Goal: Task Accomplishment & Management: Complete application form

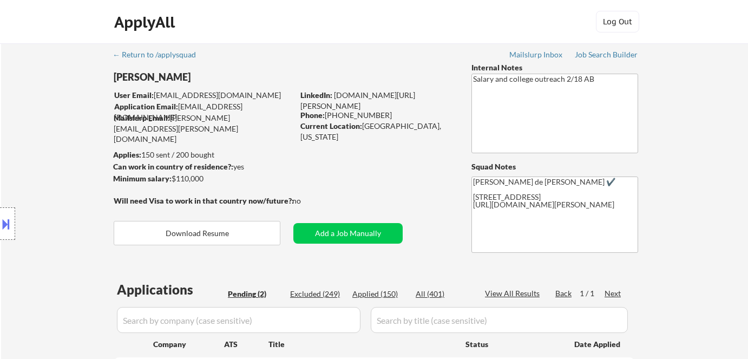
select select ""pending""
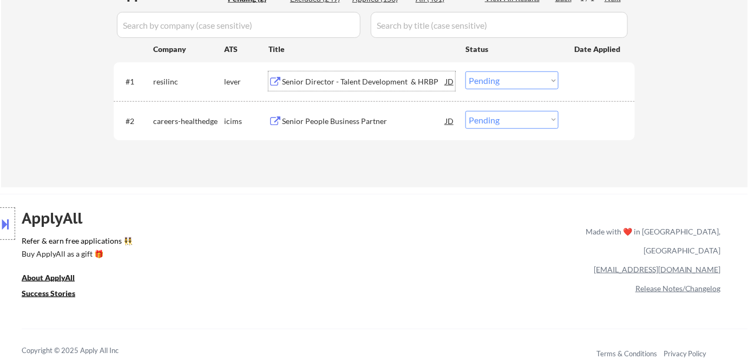
scroll to position [295, 0]
click at [524, 85] on select "Choose an option... Pending Applied Excluded (Questions) Excluded (Expired) Exc…" at bounding box center [511, 80] width 93 height 18
click at [465, 71] on select "Choose an option... Pending Applied Excluded (Questions) Excluded (Expired) Exc…" at bounding box center [511, 80] width 93 height 18
click at [523, 86] on select "Choose an option... Pending Applied Excluded (Questions) Excluded (Expired) Exc…" at bounding box center [511, 80] width 93 height 18
click at [465, 71] on select "Choose an option... Pending Applied Excluded (Questions) Excluded (Expired) Exc…" at bounding box center [511, 80] width 93 height 18
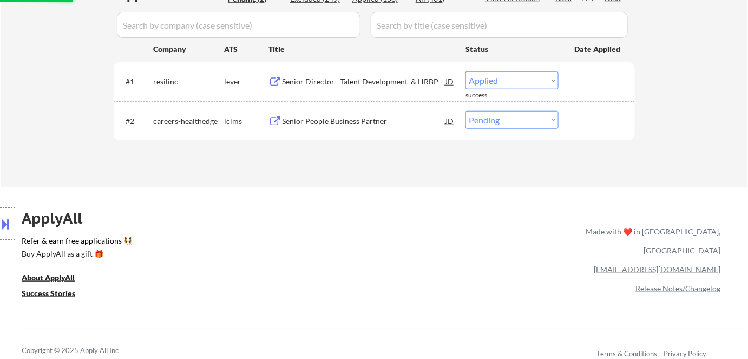
select select ""pending""
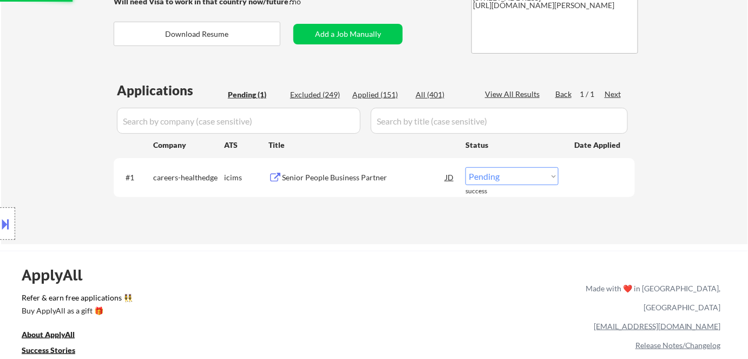
scroll to position [196, 0]
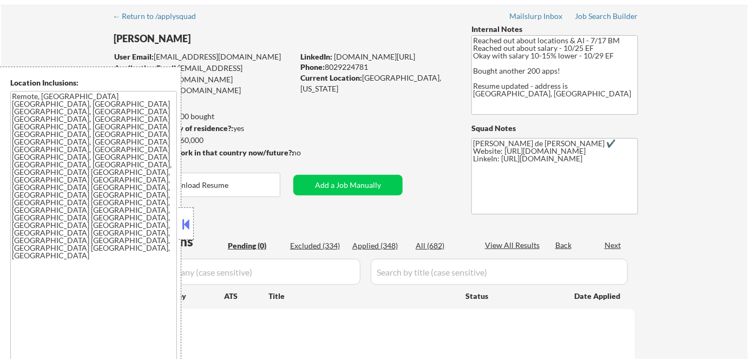
scroll to position [49, 0]
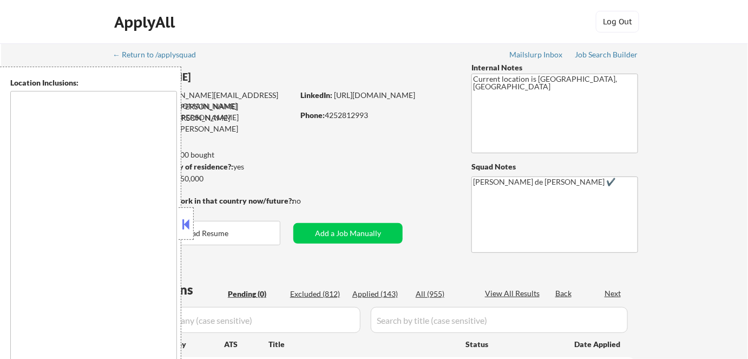
type textarea "Bend, OR Tumalo, OR Deschutes River Woods, OR Sunriver, OR Sisters, OR Redmond,…"
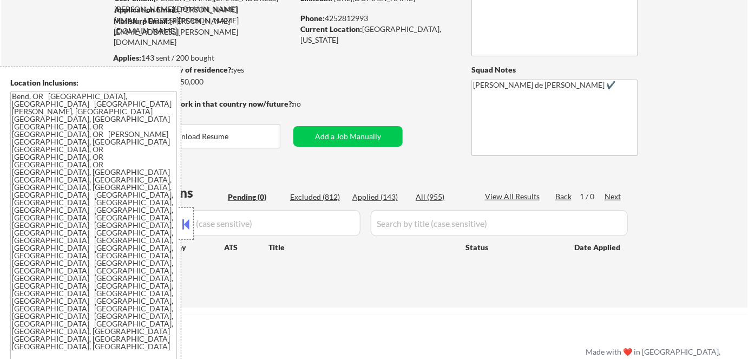
scroll to position [98, 0]
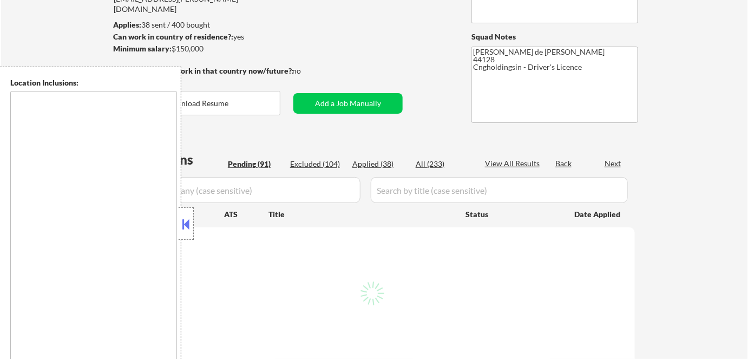
scroll to position [147, 0]
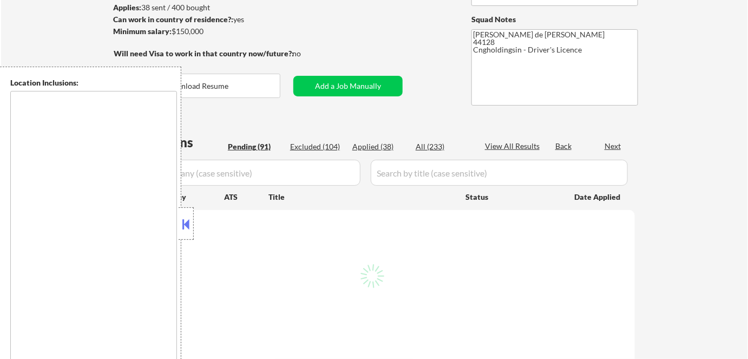
type textarea "Cleveland, OH Lakewood, OH Euclid, OH Parma, OH Shaker Heights, OH Garfield Hei…"
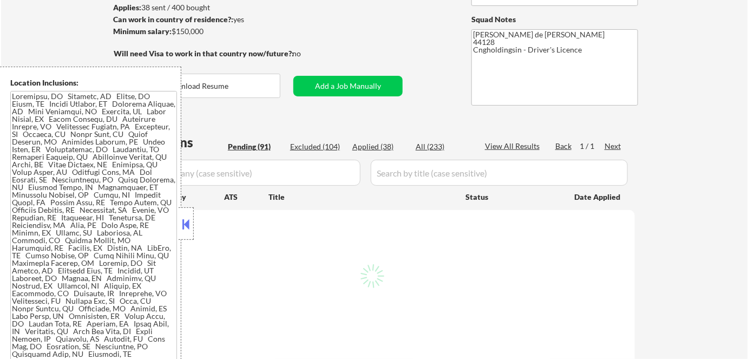
click at [189, 229] on button at bounding box center [186, 224] width 12 height 16
select select ""pending""
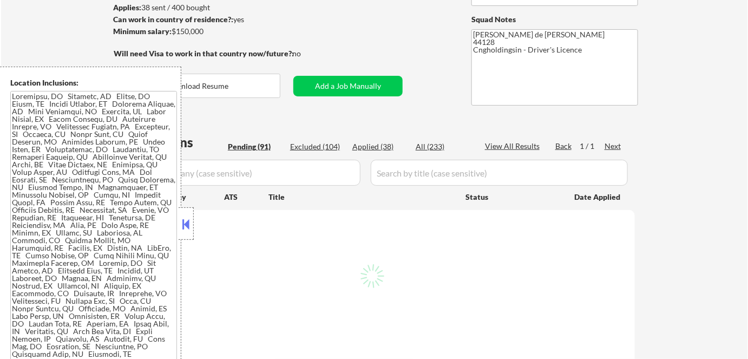
select select ""pending""
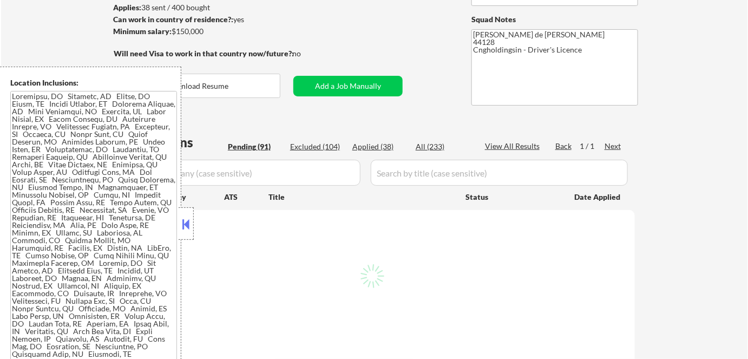
select select ""pending""
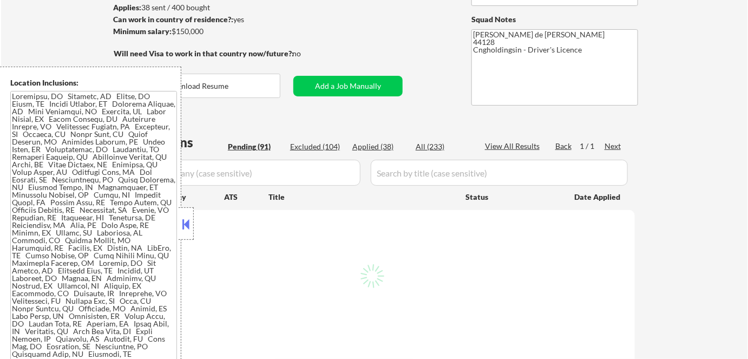
select select ""pending""
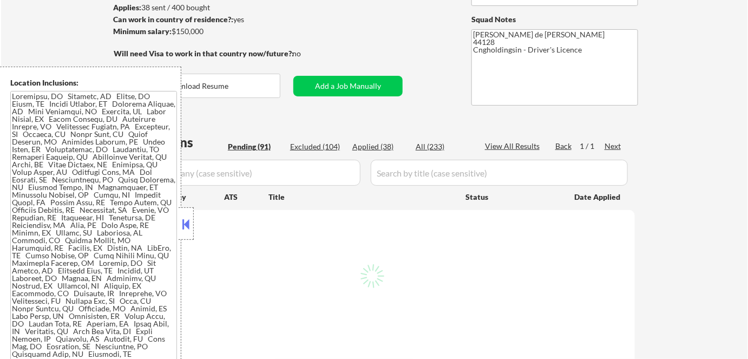
select select ""pending""
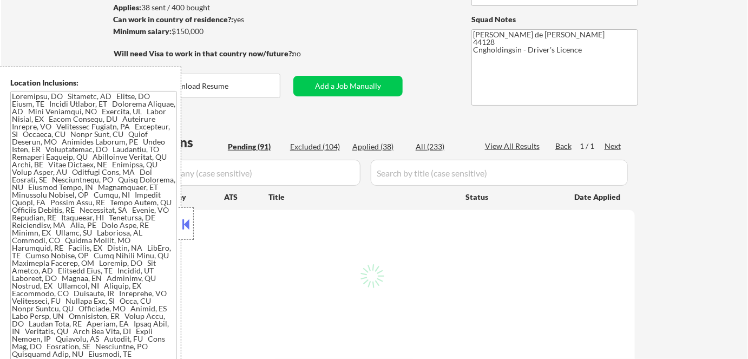
select select ""pending""
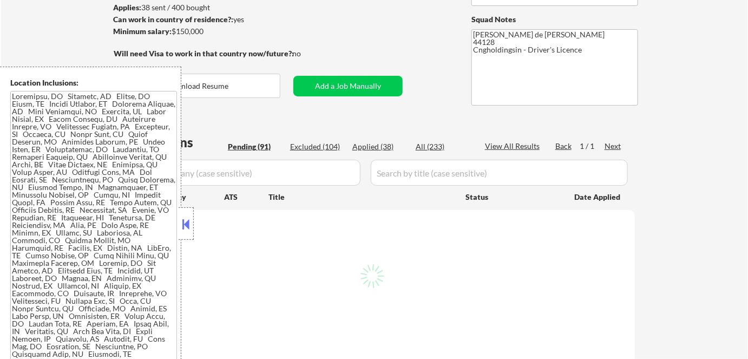
select select ""pending""
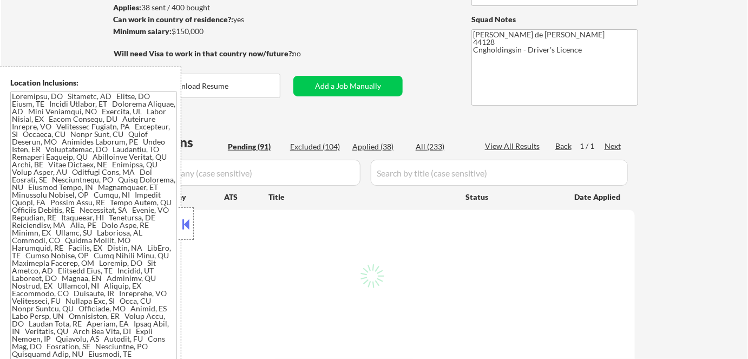
select select ""pending""
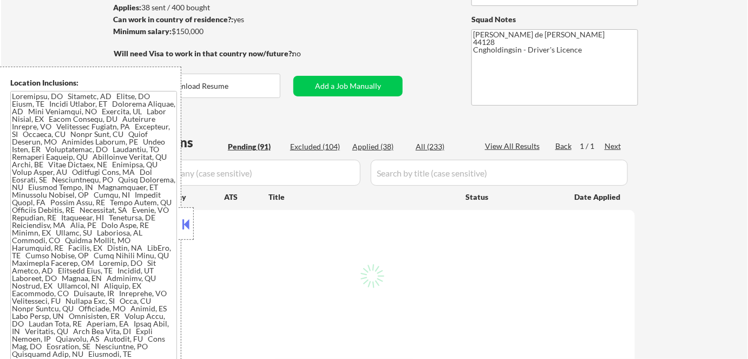
select select ""pending""
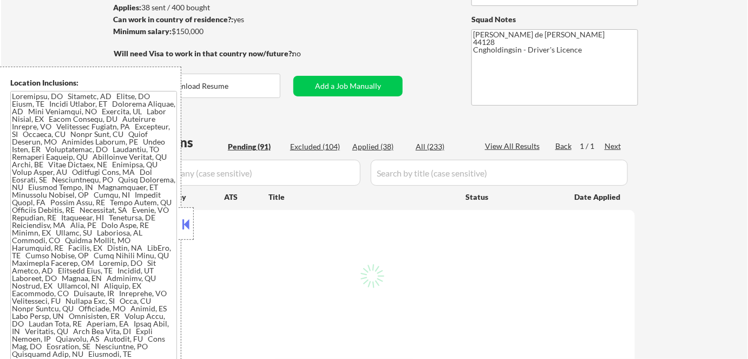
select select ""pending""
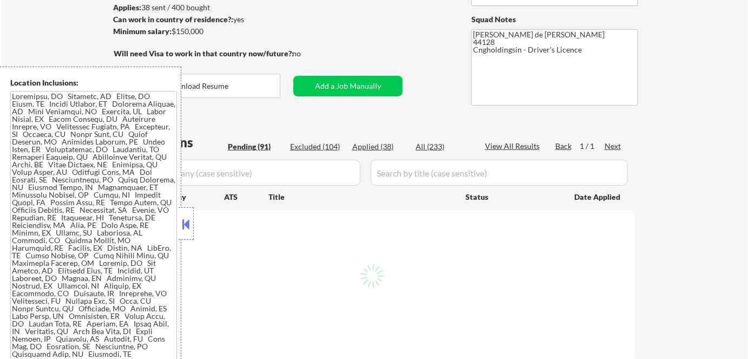
select select ""pending""
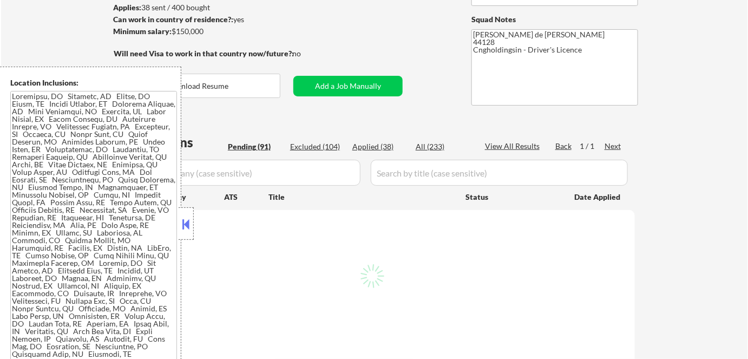
select select ""pending""
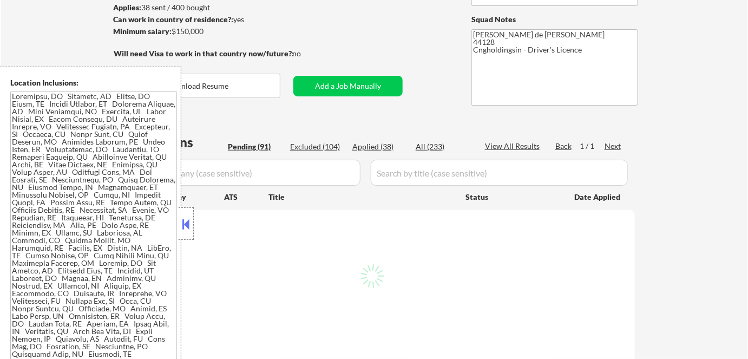
select select ""pending""
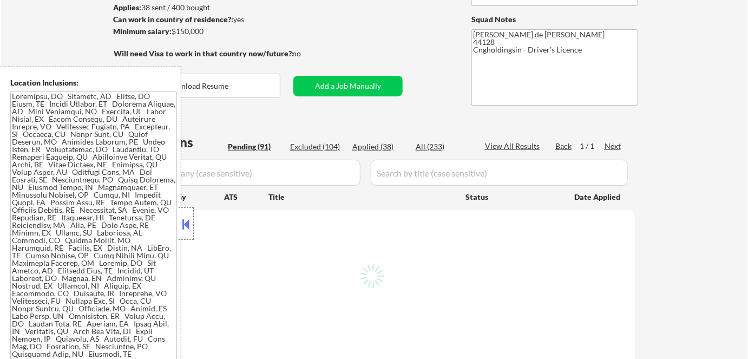
select select ""pending""
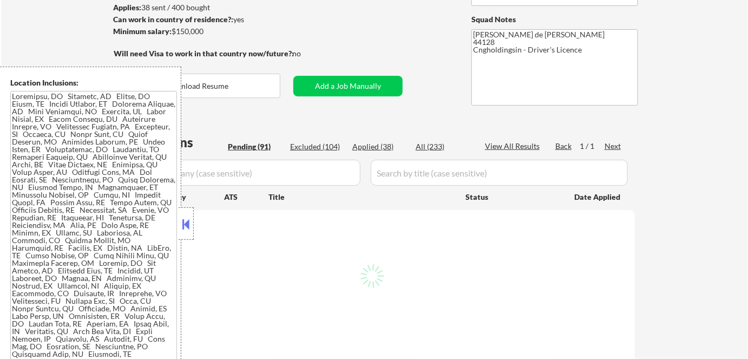
select select ""pending""
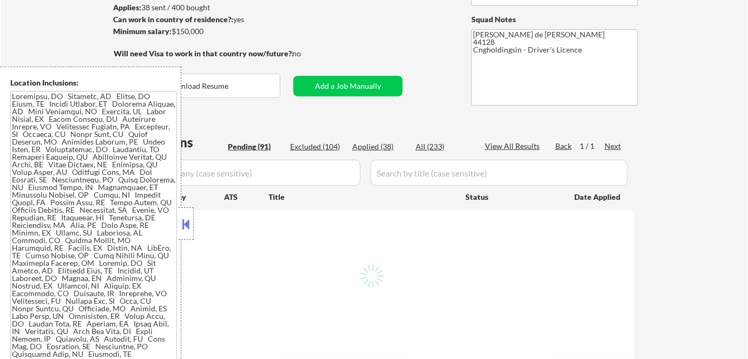
select select ""pending""
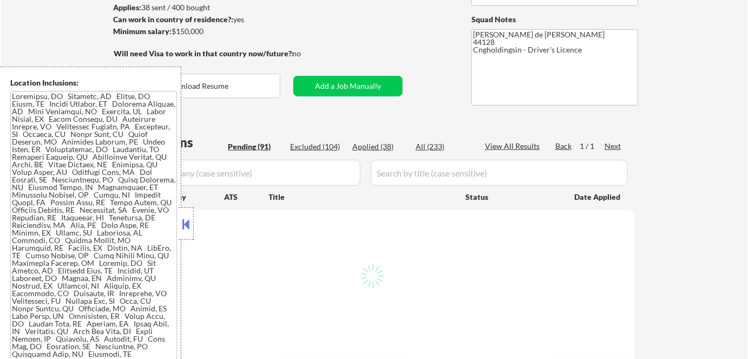
select select ""pending""
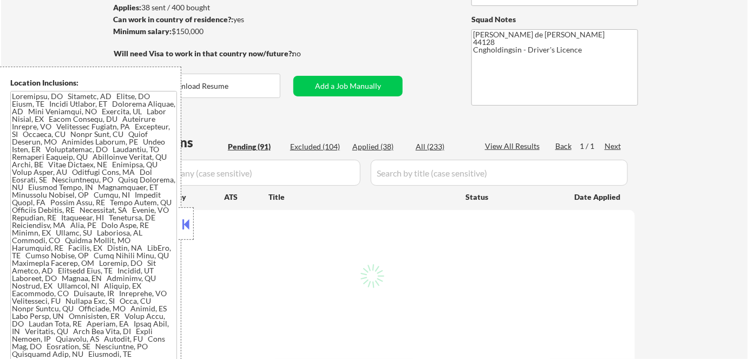
select select ""pending""
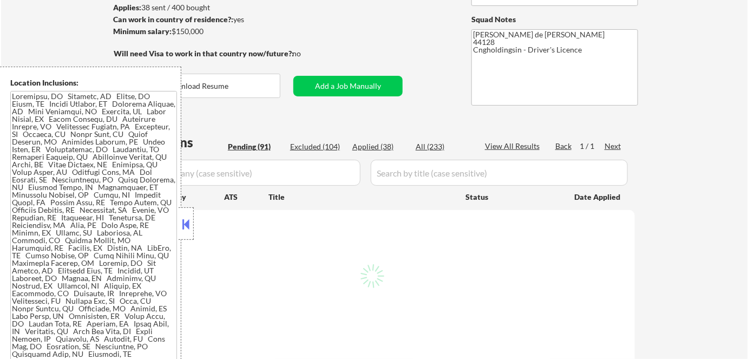
select select ""pending""
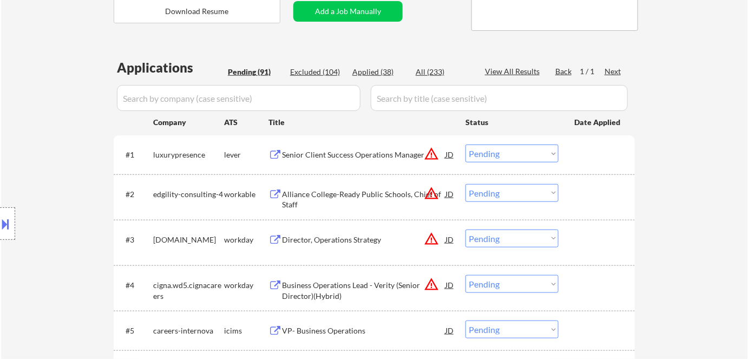
scroll to position [246, 0]
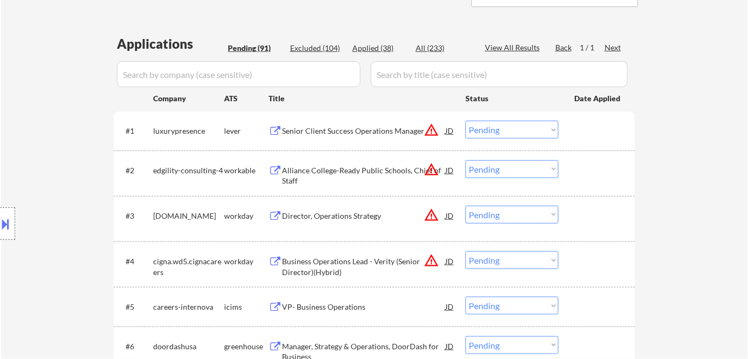
click at [431, 129] on button "warning_amber" at bounding box center [431, 129] width 15 height 15
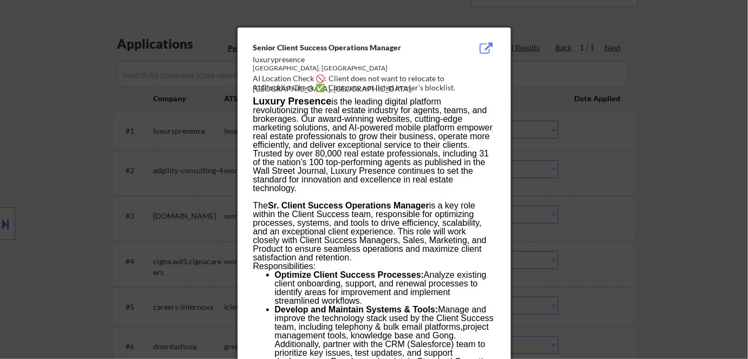
click at [617, 186] on div at bounding box center [374, 179] width 748 height 359
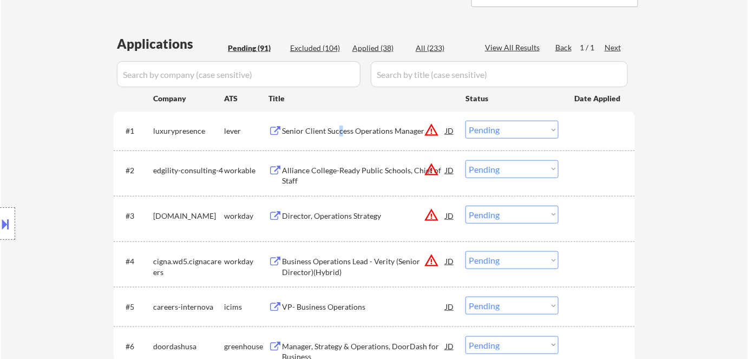
click at [339, 123] on div "Senior Client Success Operations Manager" at bounding box center [363, 130] width 163 height 19
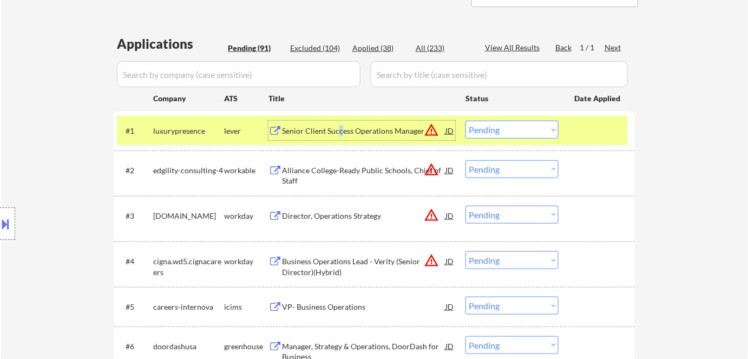
drag, startPoint x: 551, startPoint y: 127, endPoint x: 547, endPoint y: 134, distance: 8.6
click at [551, 127] on select "Choose an option... Pending Applied Excluded (Questions) Excluded (Expired) Exc…" at bounding box center [511, 130] width 93 height 18
click at [465, 121] on select "Choose an option... Pending Applied Excluded (Questions) Excluded (Expired) Exc…" at bounding box center [511, 130] width 93 height 18
click at [374, 172] on div "Alliance College-Ready Public Schools, Chief of Staff" at bounding box center [363, 175] width 163 height 21
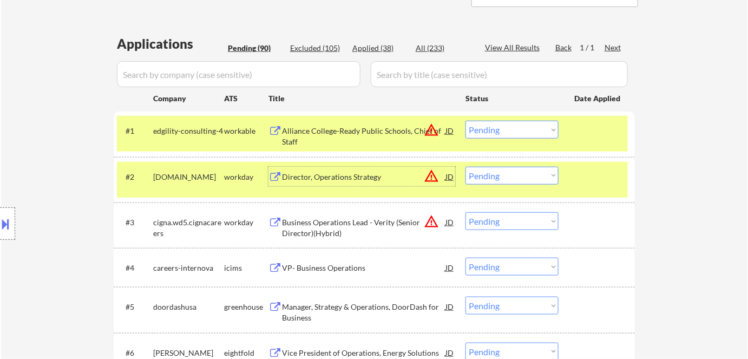
drag, startPoint x: 483, startPoint y: 130, endPoint x: 488, endPoint y: 137, distance: 7.8
click at [483, 130] on select "Choose an option... Pending Applied Excluded (Questions) Excluded (Expired) Exc…" at bounding box center [511, 130] width 93 height 18
click at [465, 121] on select "Choose an option... Pending Applied Excluded (Questions) Excluded (Expired) Exc…" at bounding box center [511, 130] width 93 height 18
click at [335, 178] on div "Director, Operations Strategy" at bounding box center [363, 177] width 163 height 11
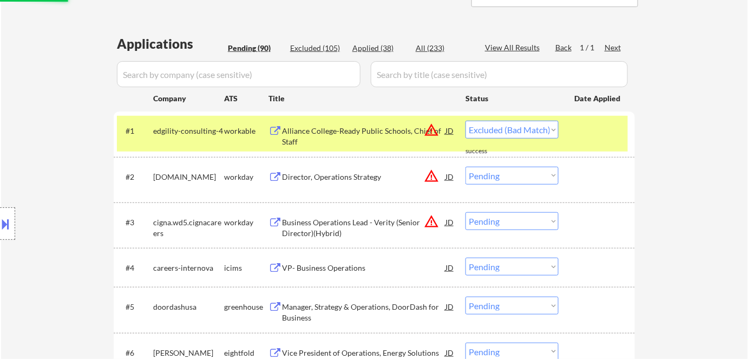
select select ""pending""
